Goal: Task Accomplishment & Management: Manage account settings

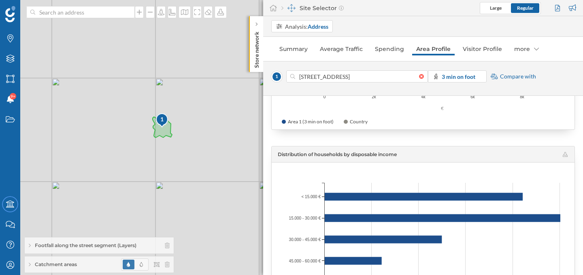
scroll to position [738, 0]
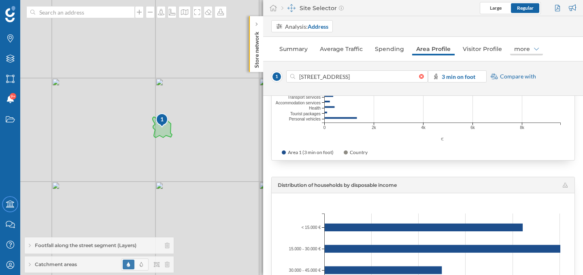
click at [516, 48] on div "more" at bounding box center [526, 49] width 33 height 13
click at [520, 81] on div "Brands" at bounding box center [516, 80] width 18 height 7
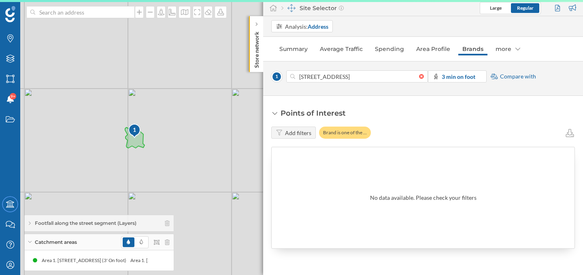
scroll to position [0, 0]
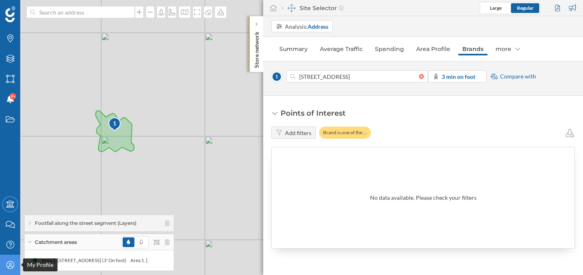
click at [17, 265] on div "My Profile" at bounding box center [10, 265] width 20 height 20
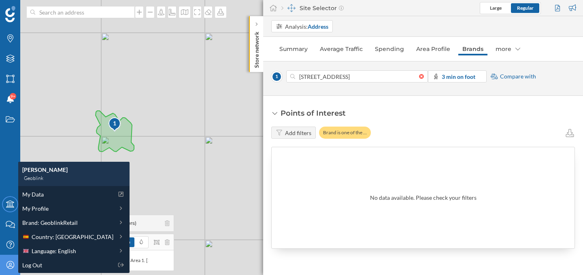
click at [45, 230] on div "My Data My Profile Brand: GeoblinkRetail Country: Spain Language: English Log O…" at bounding box center [73, 229] width 111 height 87
click at [44, 237] on span "Country: Spain" at bounding box center [73, 237] width 82 height 9
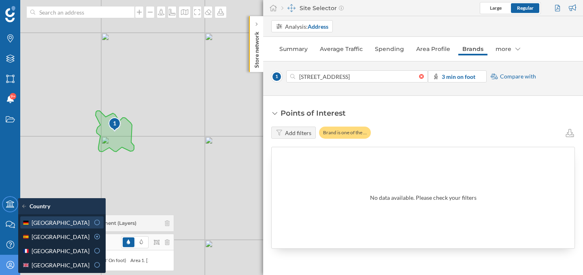
click at [60, 226] on div "Germany" at bounding box center [55, 223] width 67 height 9
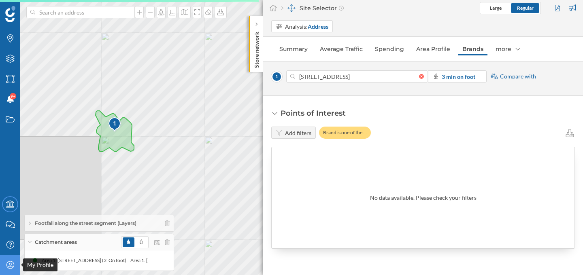
click at [7, 269] on div "My Profile" at bounding box center [10, 265] width 20 height 20
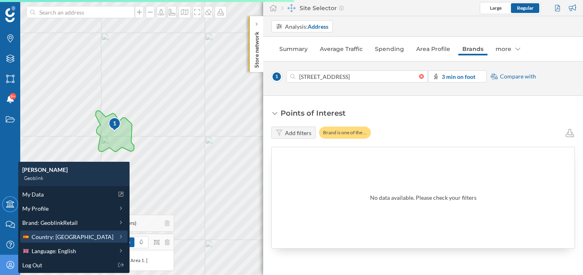
click at [35, 239] on span "Country: Spain" at bounding box center [73, 237] width 82 height 9
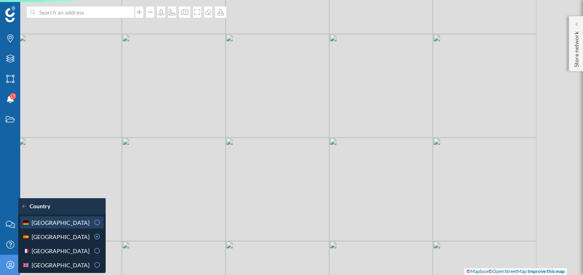
click at [43, 224] on span "Germany" at bounding box center [61, 223] width 58 height 9
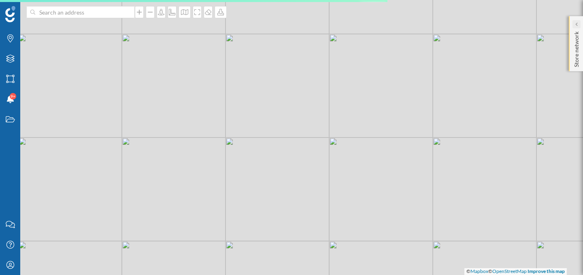
click at [576, 23] on icon at bounding box center [576, 24] width 2 height 4
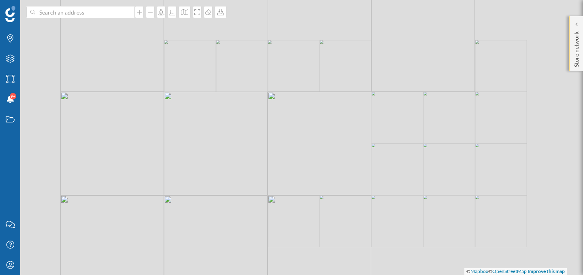
click at [571, 30] on div "Store network" at bounding box center [576, 43] width 14 height 55
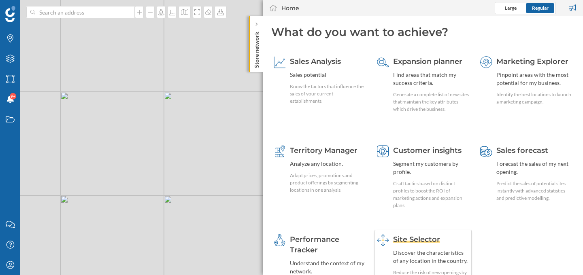
click at [396, 242] on span "Site Selector" at bounding box center [416, 239] width 47 height 9
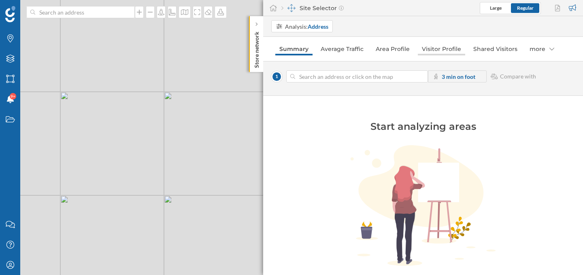
click at [444, 46] on link "Visitor Profile" at bounding box center [441, 49] width 47 height 13
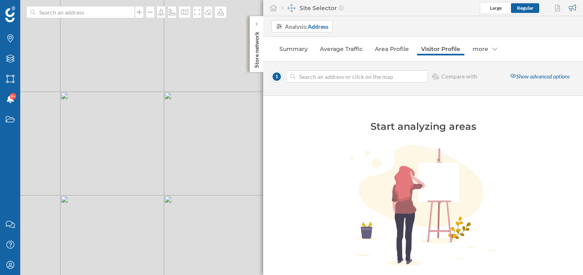
click at [117, 225] on div "© Mapbox © OpenStreetMap Improve this map" at bounding box center [291, 137] width 583 height 275
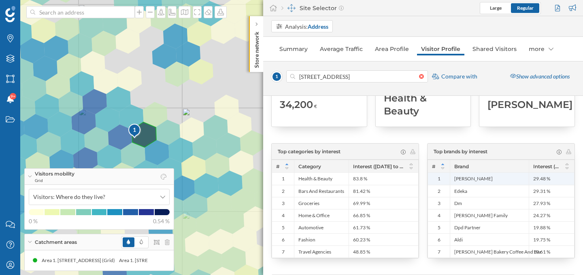
scroll to position [555, 0]
